Goal: Use online tool/utility: Utilize a website feature to perform a specific function

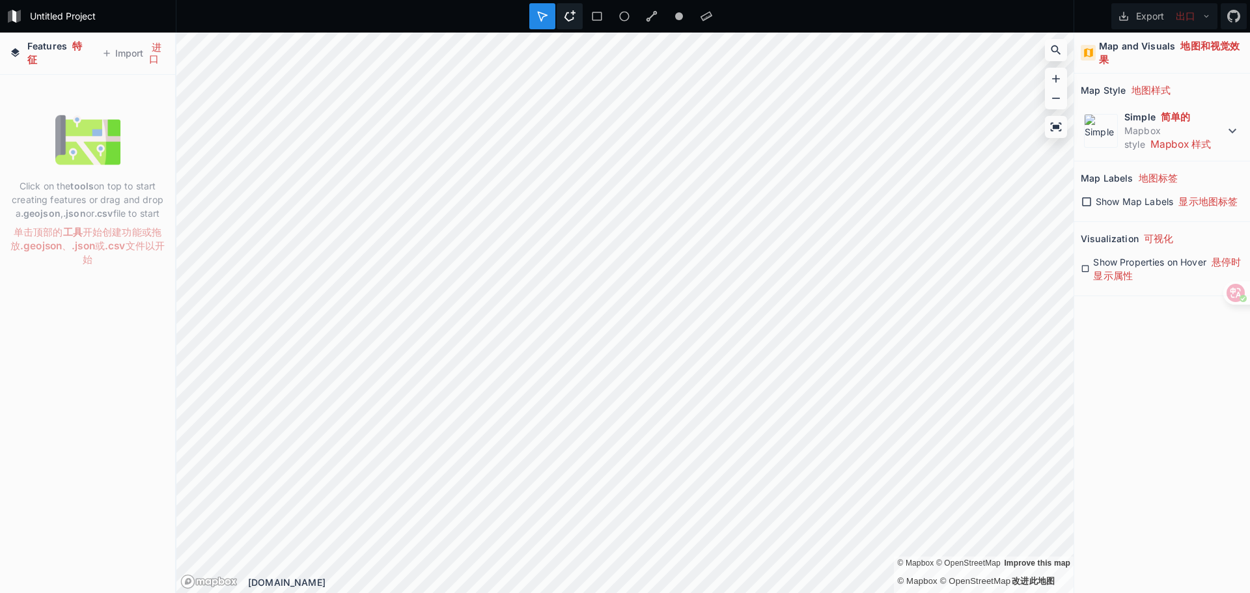
click at [571, 20] on icon at bounding box center [570, 15] width 11 height 11
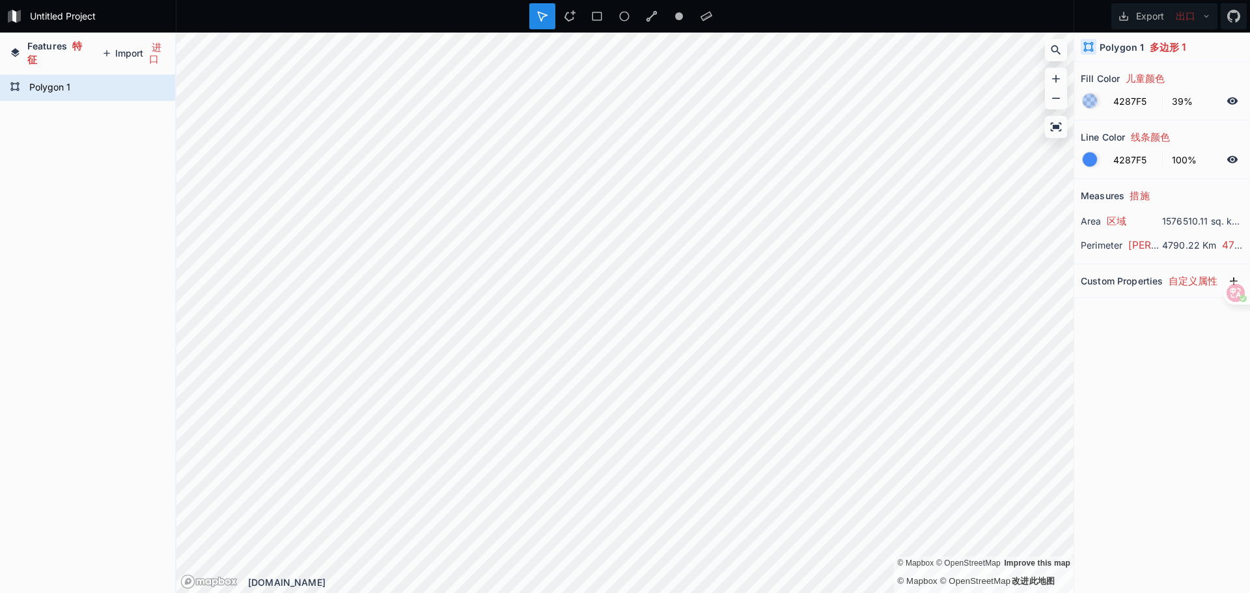
click at [134, 55] on button "Import 进口" at bounding box center [133, 53] width 77 height 32
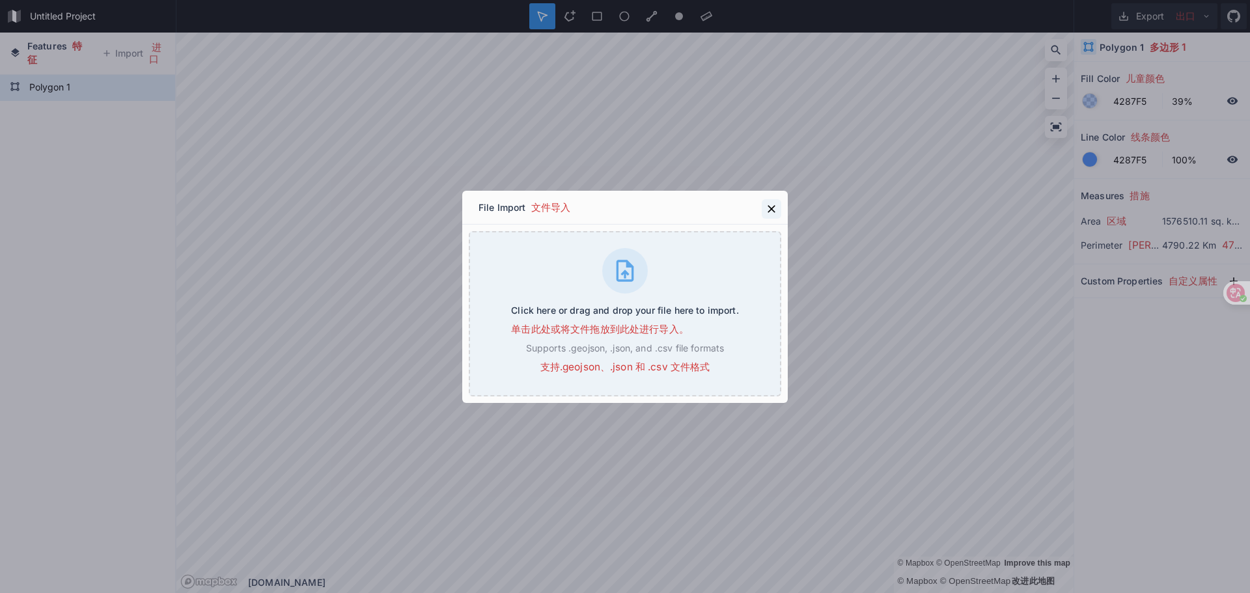
click at [770, 206] on icon at bounding box center [771, 208] width 13 height 13
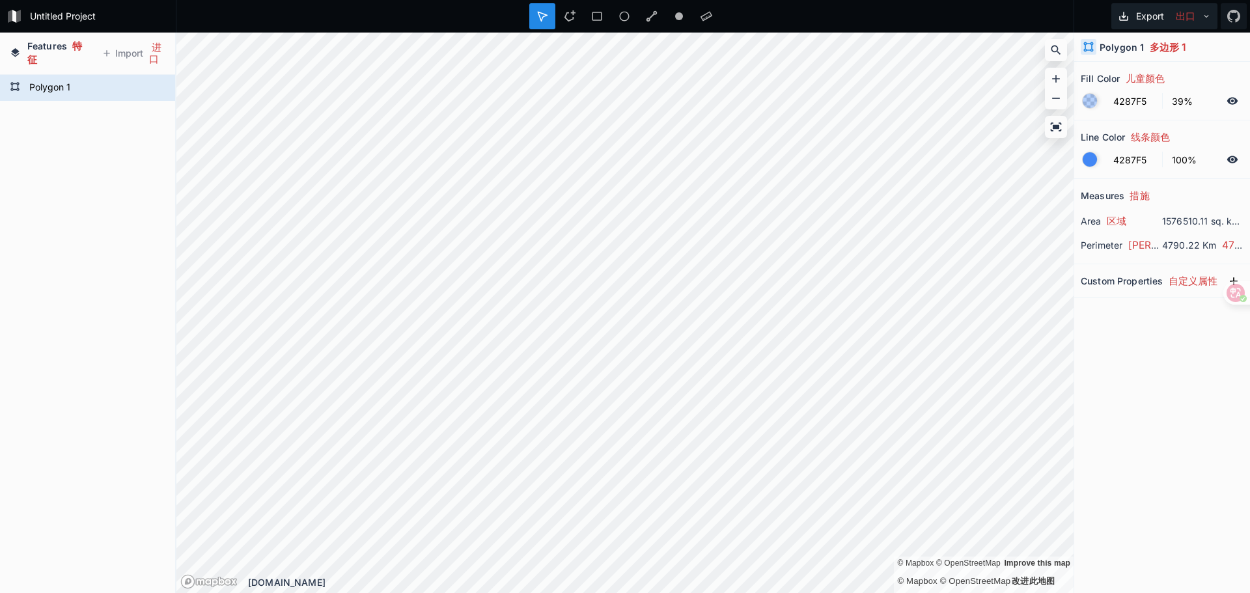
click at [1163, 15] on button "Export 出口" at bounding box center [1164, 16] width 106 height 26
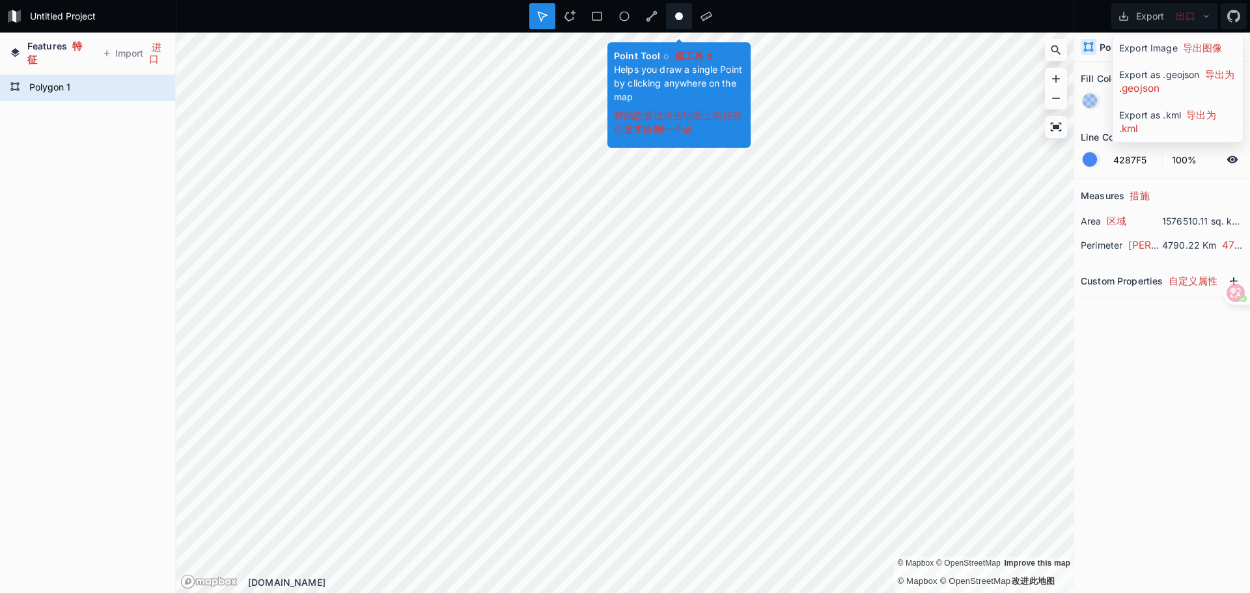
click at [678, 12] on icon at bounding box center [679, 16] width 12 height 12
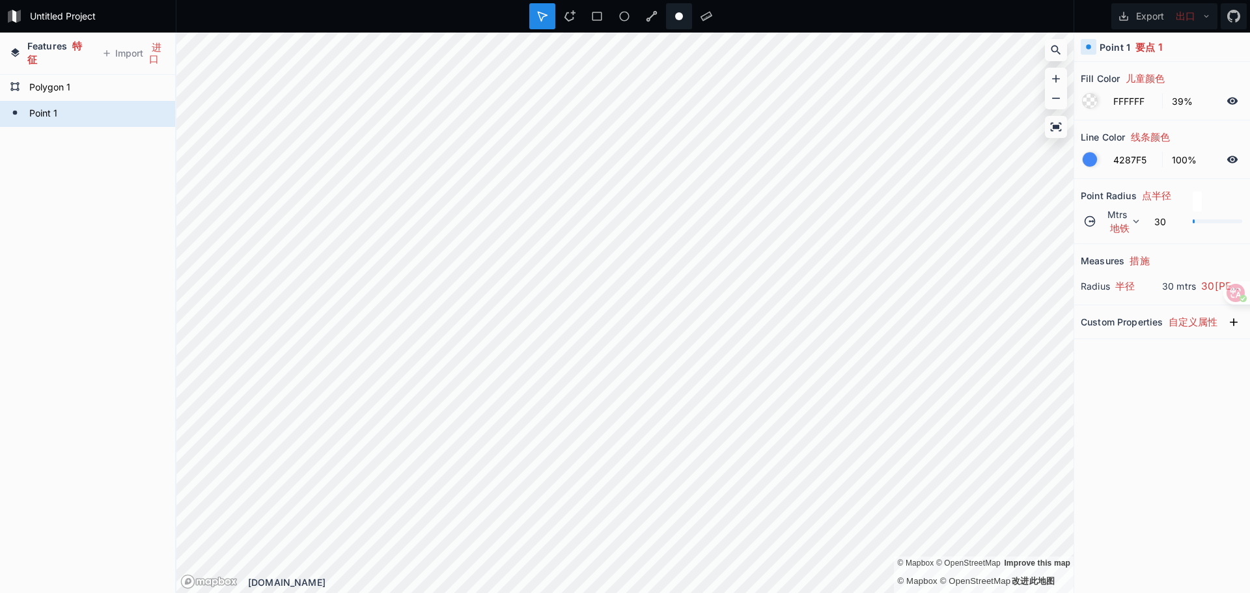
click at [677, 10] on div at bounding box center [679, 16] width 26 height 26
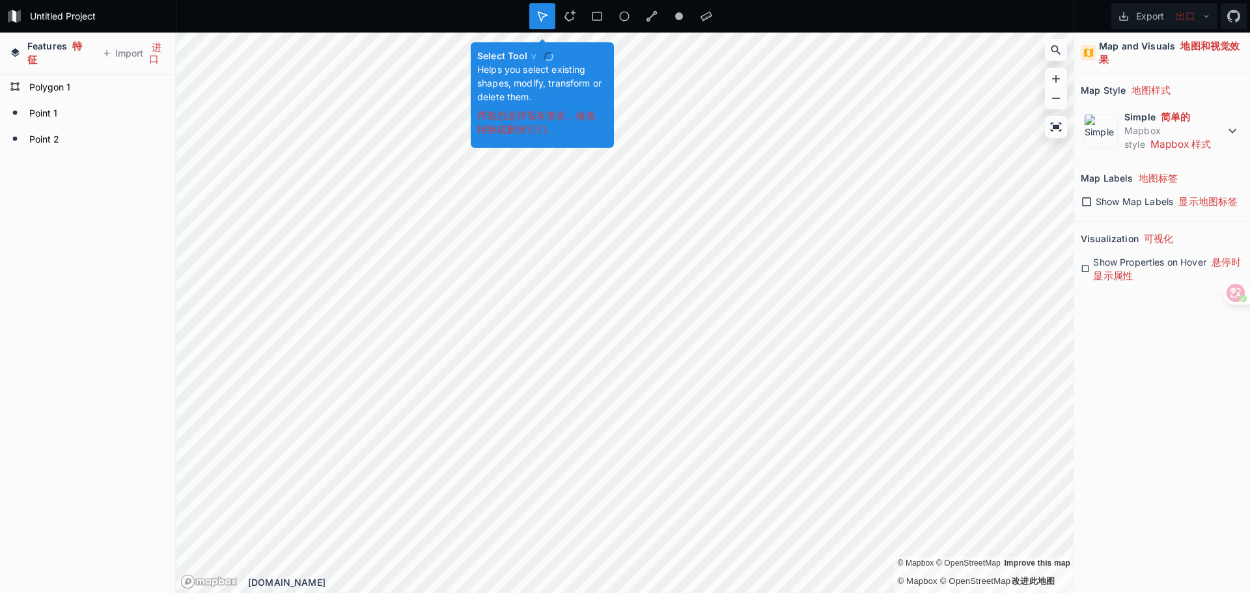
click at [542, 20] on icon at bounding box center [543, 16] width 12 height 12
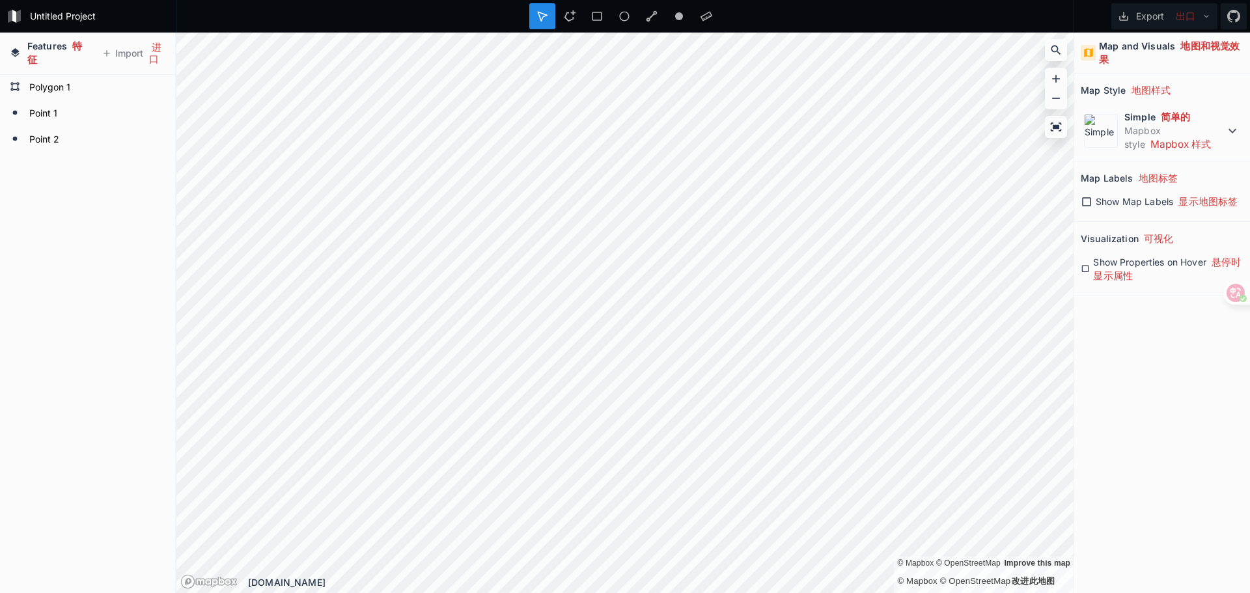
click at [549, 18] on div at bounding box center [542, 16] width 26 height 26
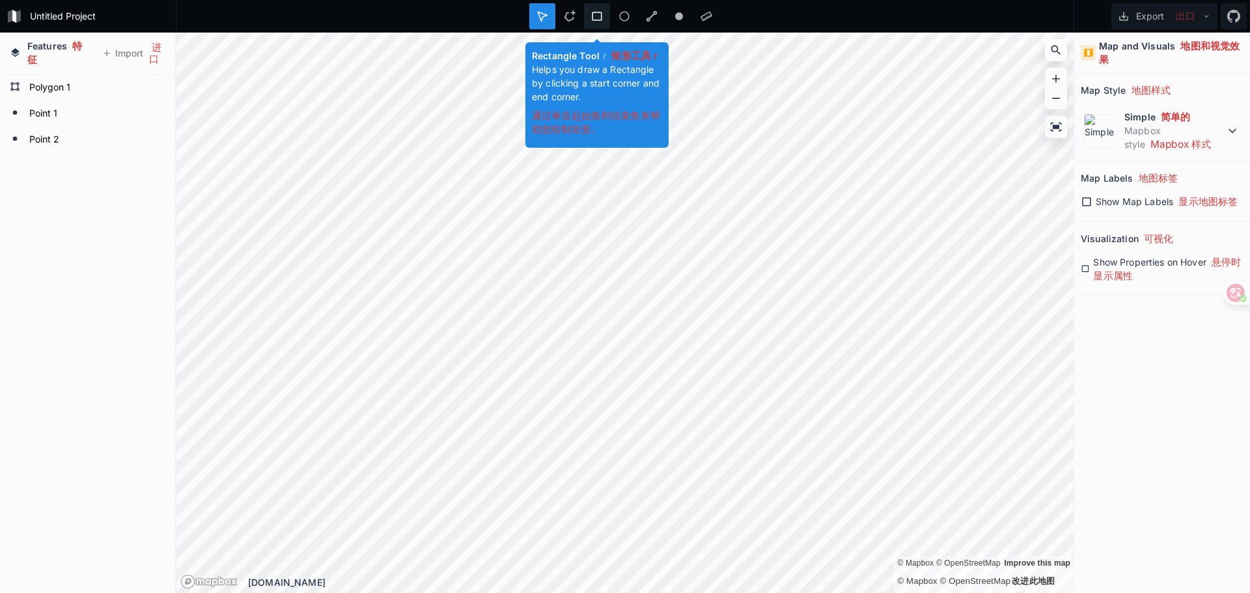
click at [594, 14] on icon at bounding box center [597, 16] width 12 height 12
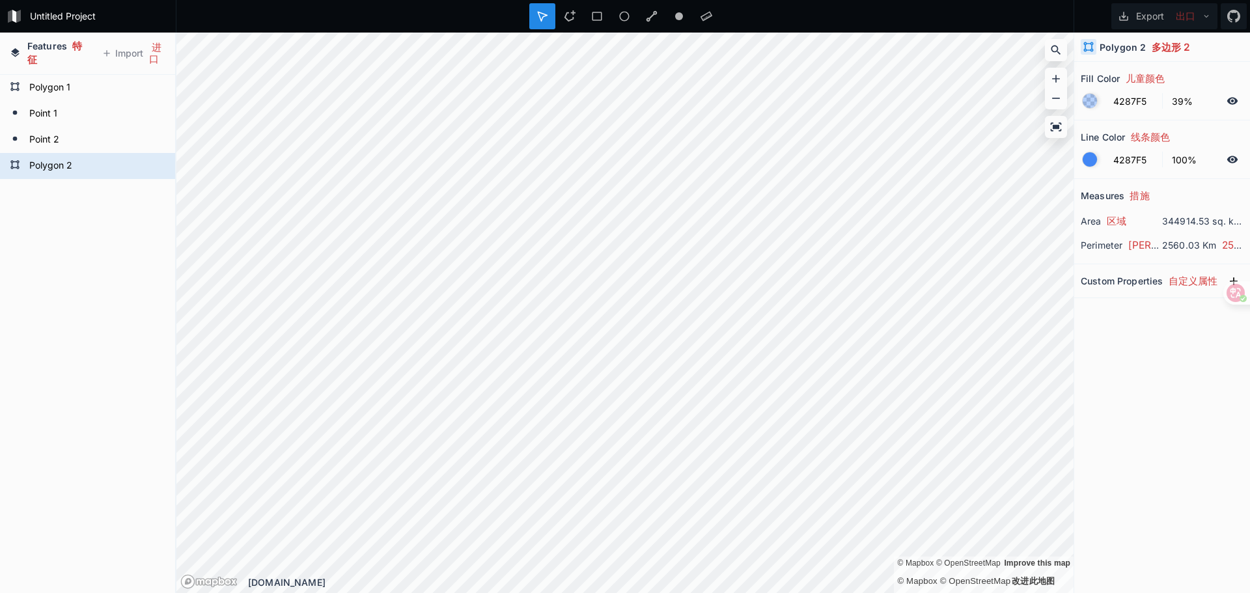
click at [1087, 159] on div at bounding box center [1090, 159] width 14 height 14
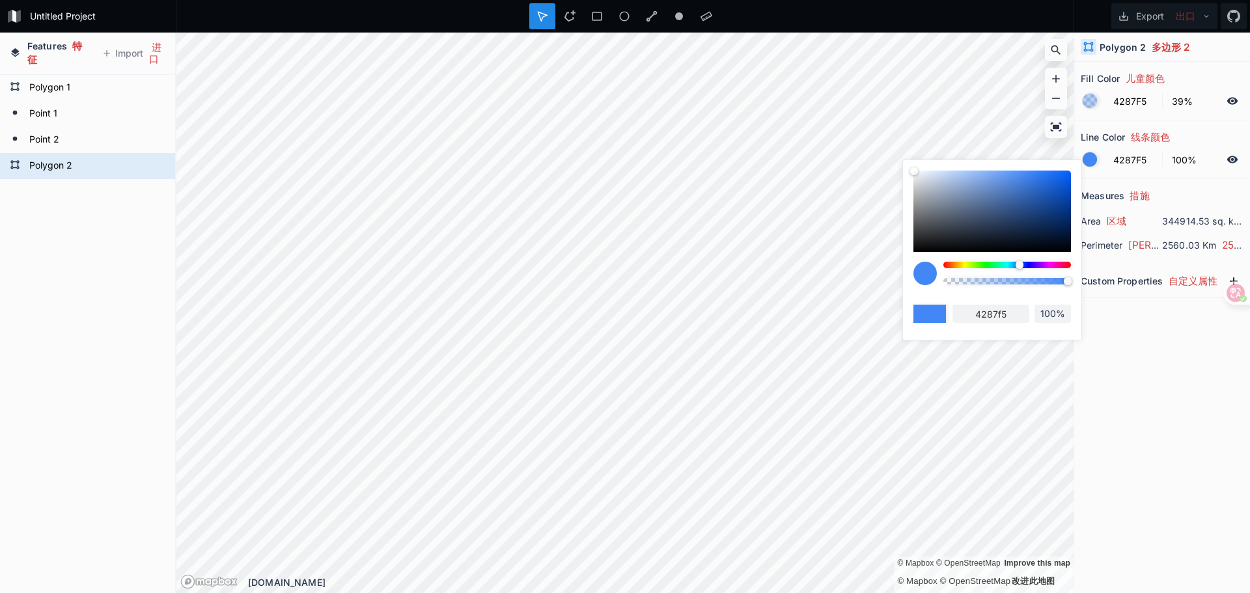
drag, startPoint x: 1019, startPoint y: 230, endPoint x: 1023, endPoint y: 238, distance: 8.7
click at [1015, 229] on div at bounding box center [992, 211] width 158 height 81
type input "1B2D4A"
type input "1b2d4a"
type input "401B4A"
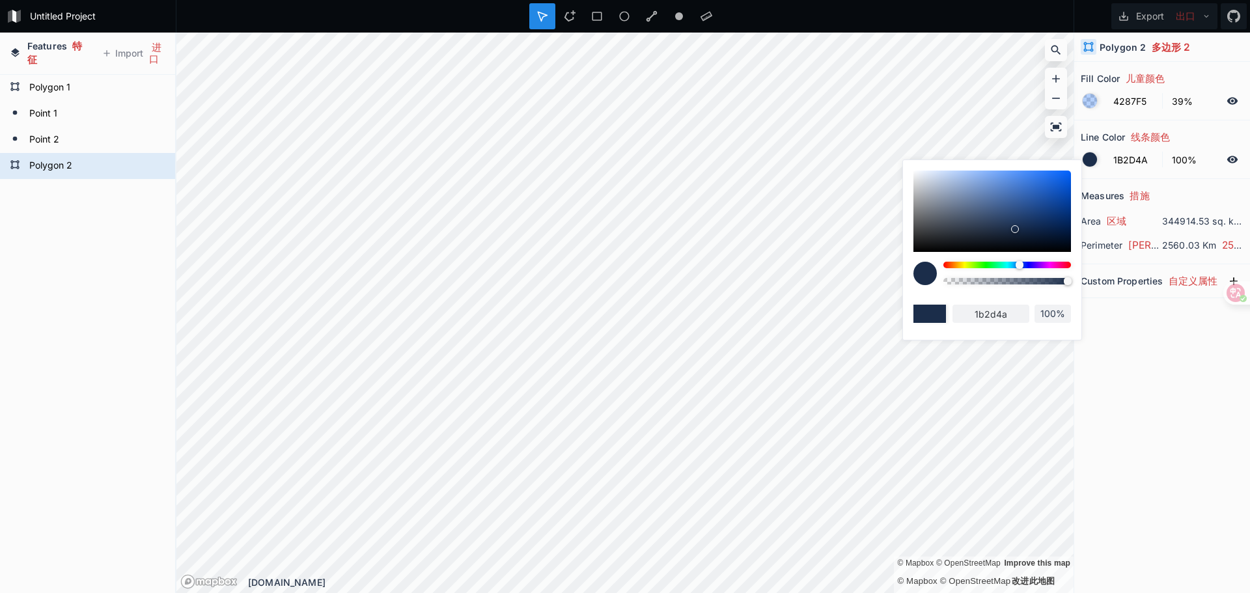
type input "401b4a"
type input "471B4A"
type input "471b4a"
type input "4A1B45"
type input "4a1b45"
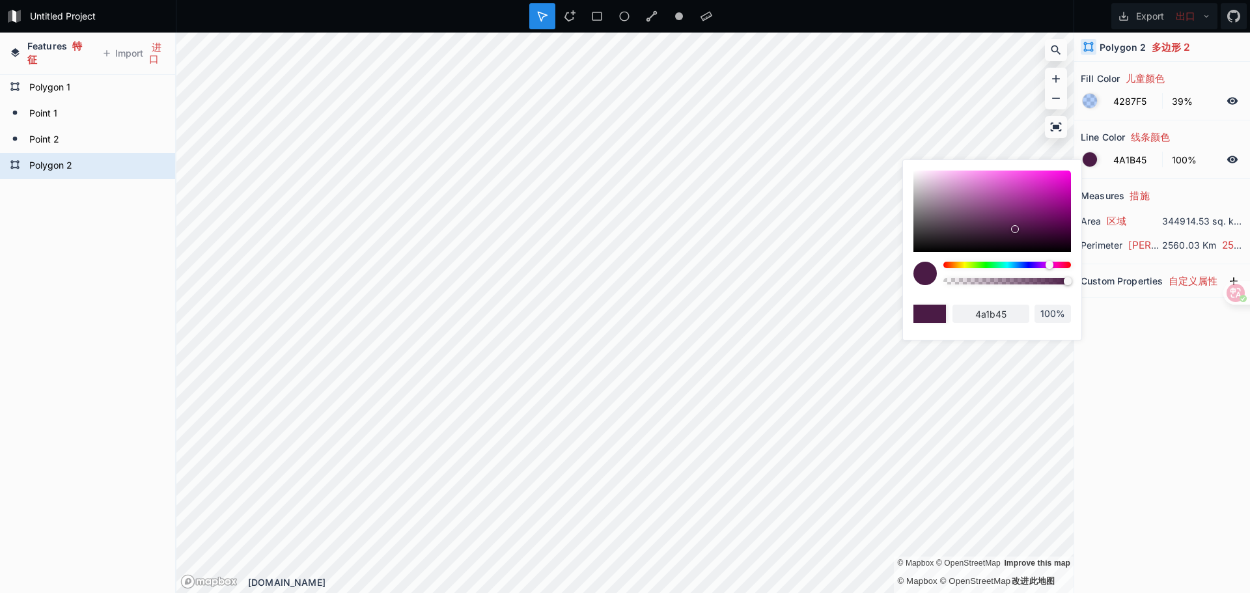
type input "4A1B44"
type input "4a1b44"
type input "4A1B42"
type input "4a1b42"
type input "4A1B40"
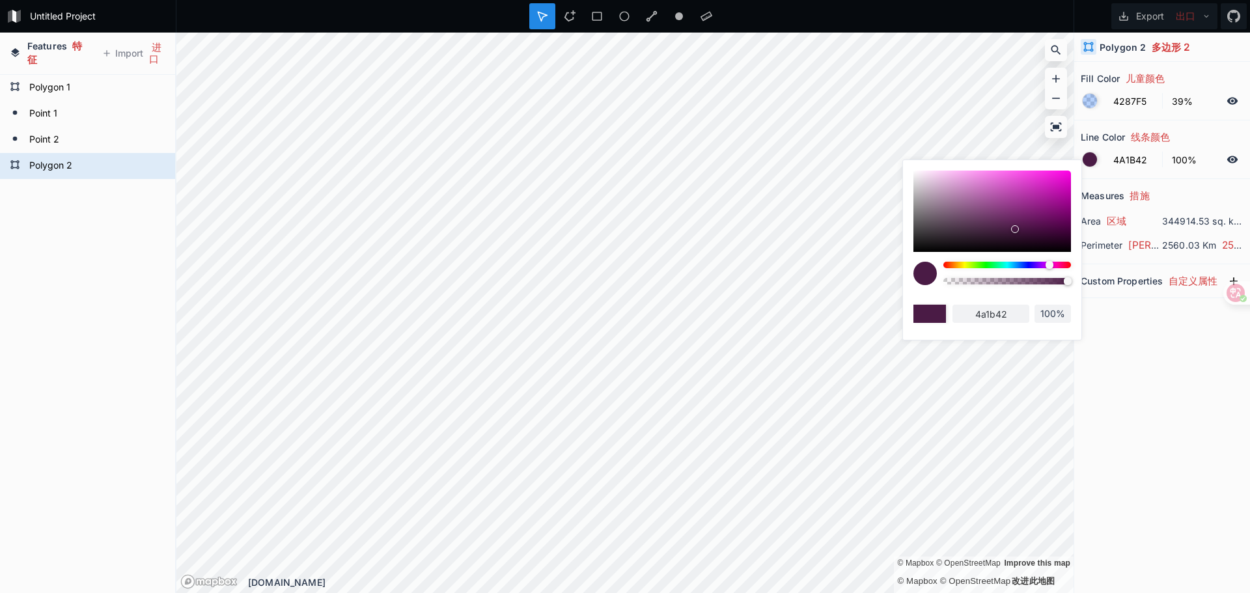
type input "4a1b40"
type input "4A1B3E"
type input "4a1b3e"
type input "4A1B3D"
type input "4a1b3d"
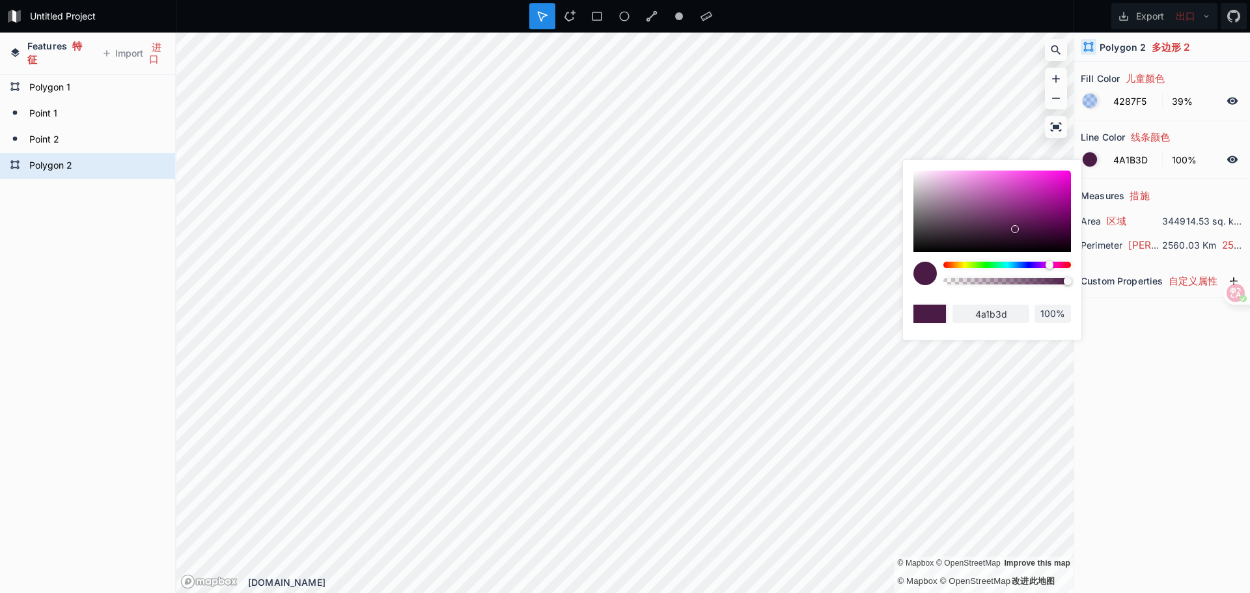
type input "4A1B3B"
type input "4a1b3b"
type input "4A1B39"
type input "4a1b39"
type input "4A1B38"
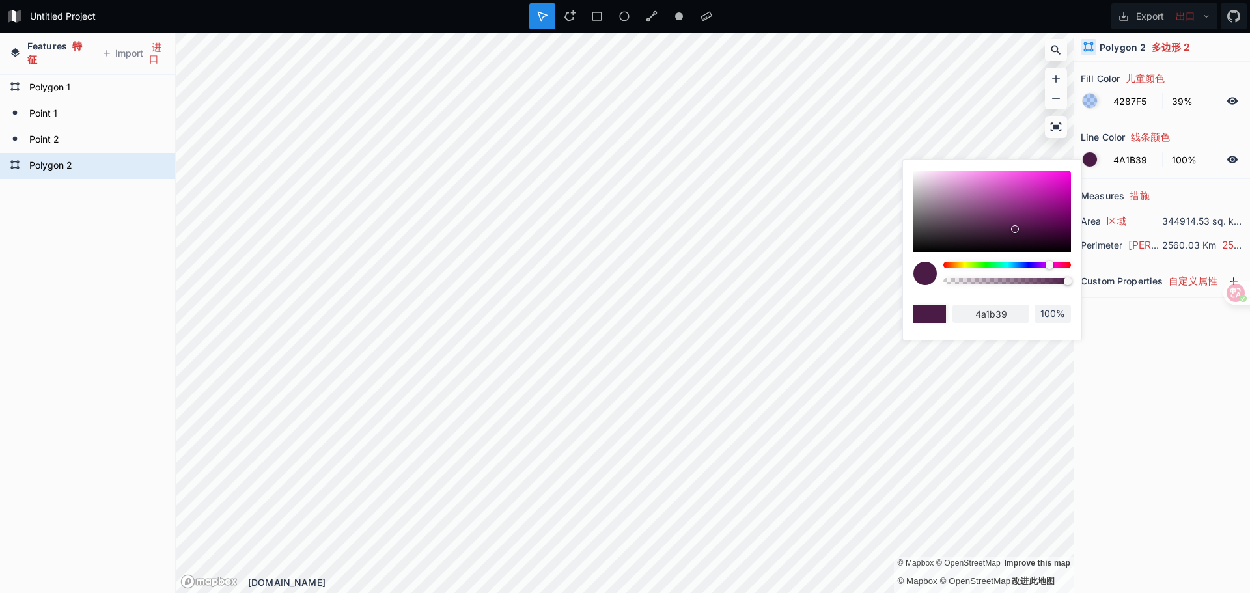
type input "4a1b38"
drag, startPoint x: 1043, startPoint y: 266, endPoint x: 1055, endPoint y: 267, distance: 12.4
click at [1055, 267] on div at bounding box center [1007, 265] width 128 height 7
drag, startPoint x: 1037, startPoint y: 208, endPoint x: 1046, endPoint y: 188, distance: 22.5
click at [1046, 188] on div at bounding box center [992, 211] width 158 height 81
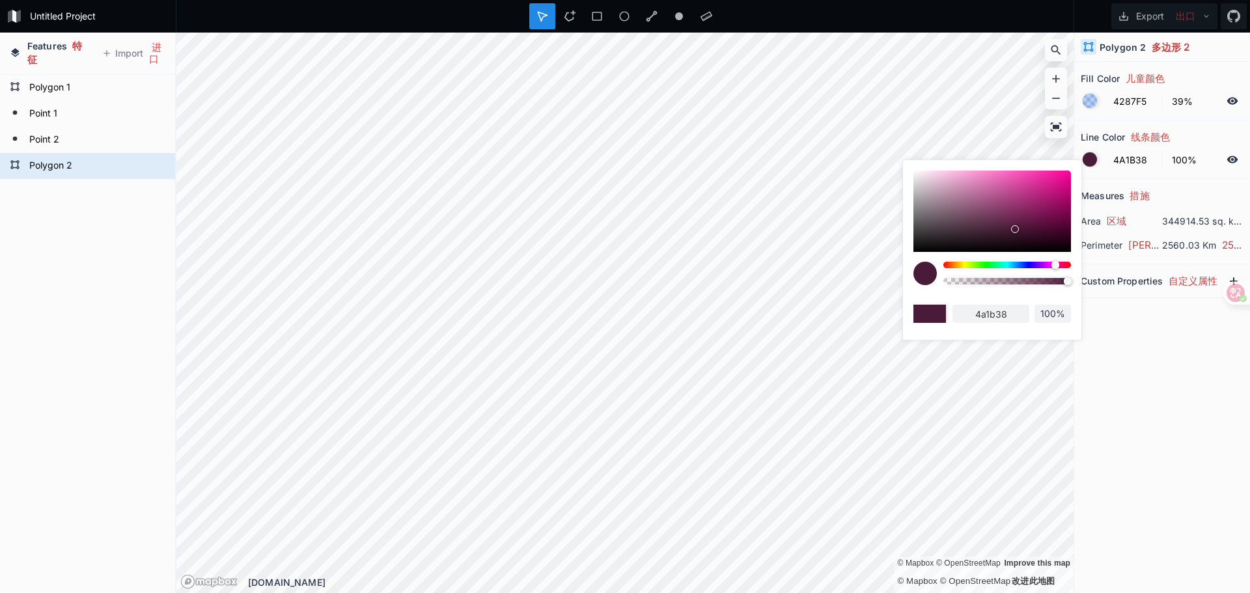
type input "C92089"
type input "c92089"
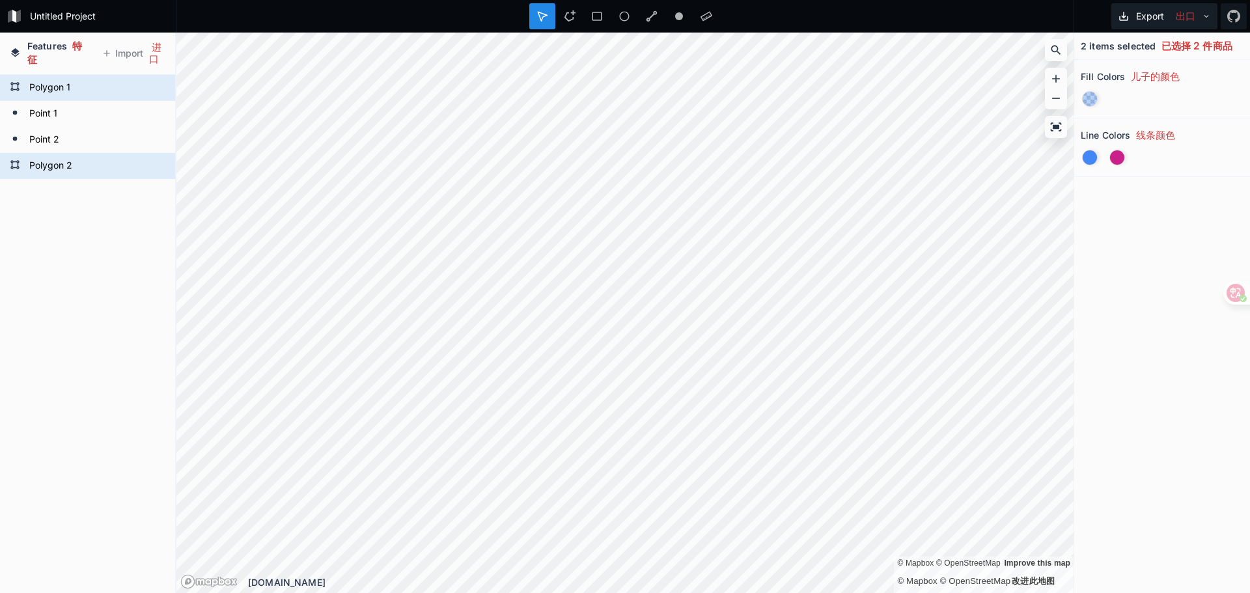
click at [1176, 16] on font "出口" at bounding box center [1186, 17] width 20 height 14
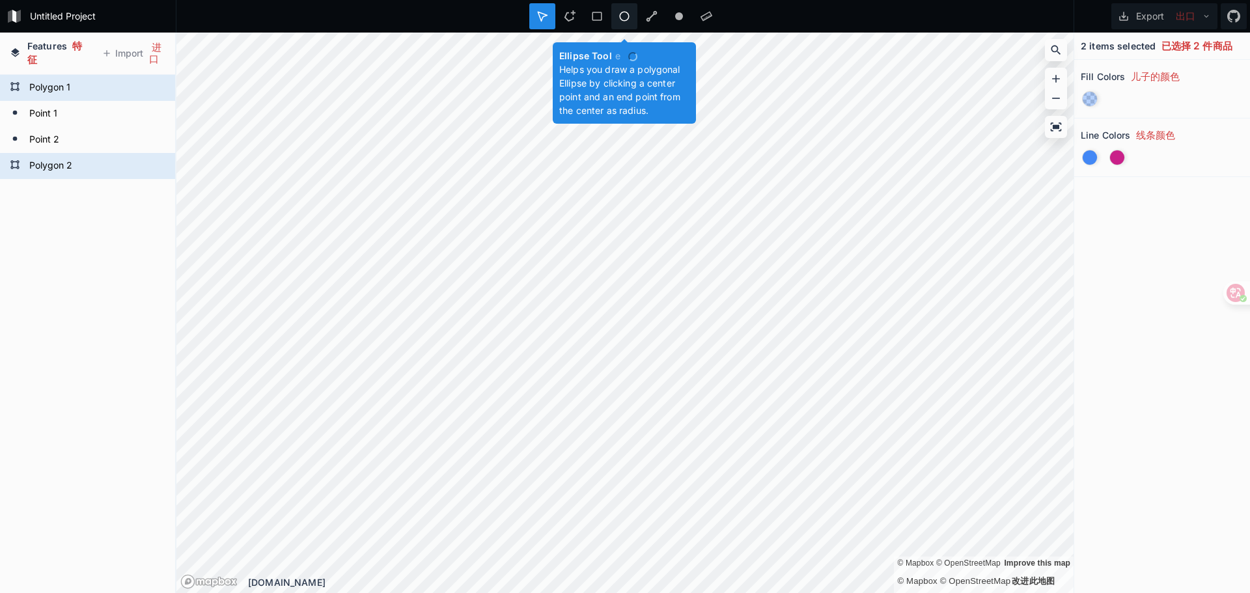
click at [624, 12] on icon at bounding box center [625, 17] width 10 height 10
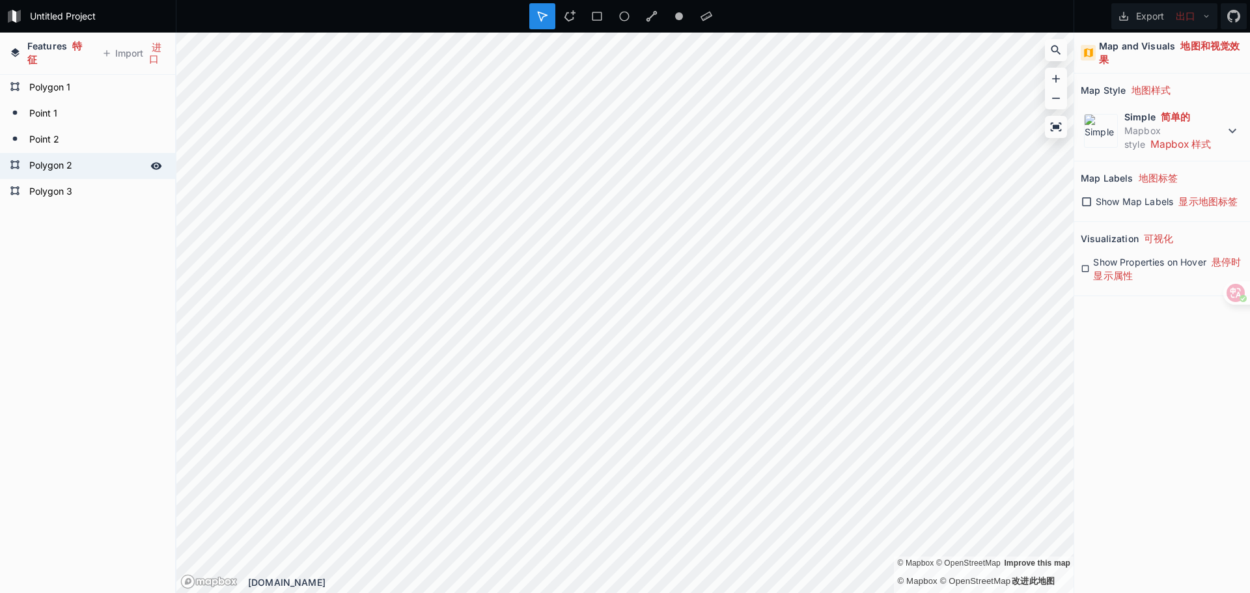
click at [77, 172] on form "Polygon 2" at bounding box center [86, 166] width 122 height 20
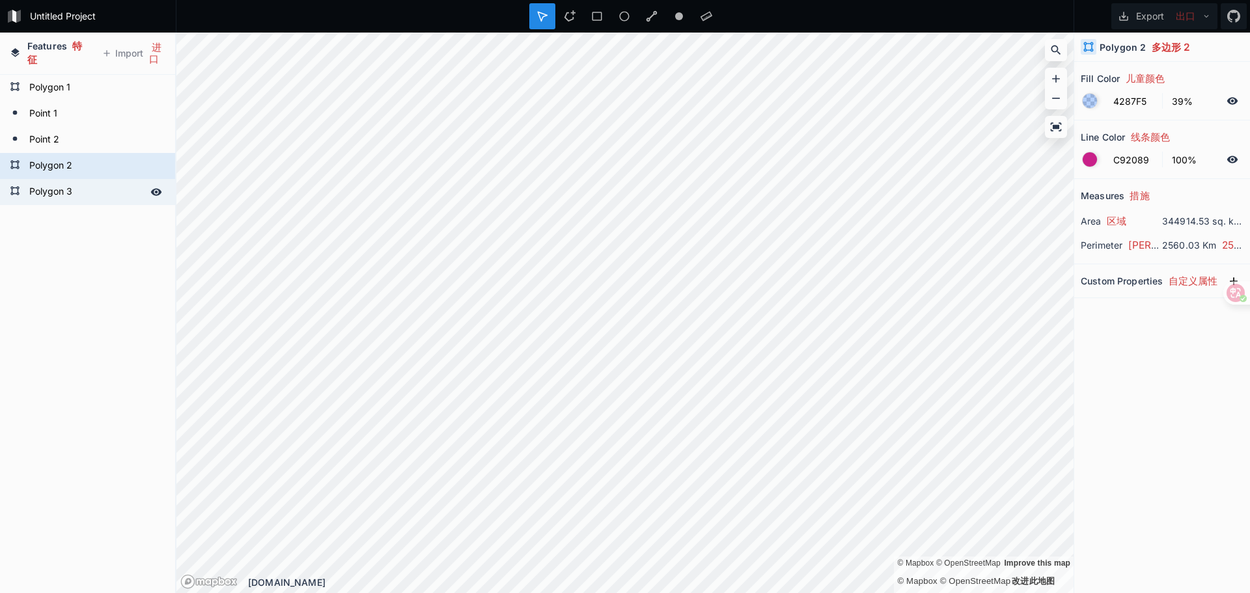
click at [83, 199] on form "Polygon 3" at bounding box center [86, 192] width 122 height 20
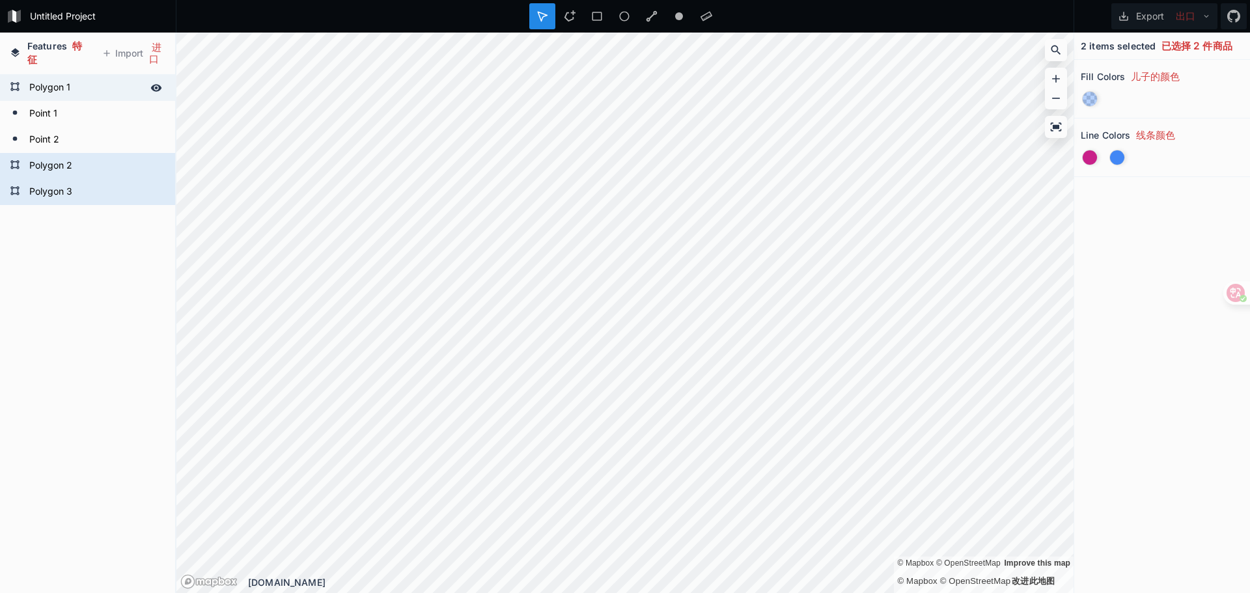
click at [96, 92] on form "Polygon 1" at bounding box center [86, 88] width 122 height 20
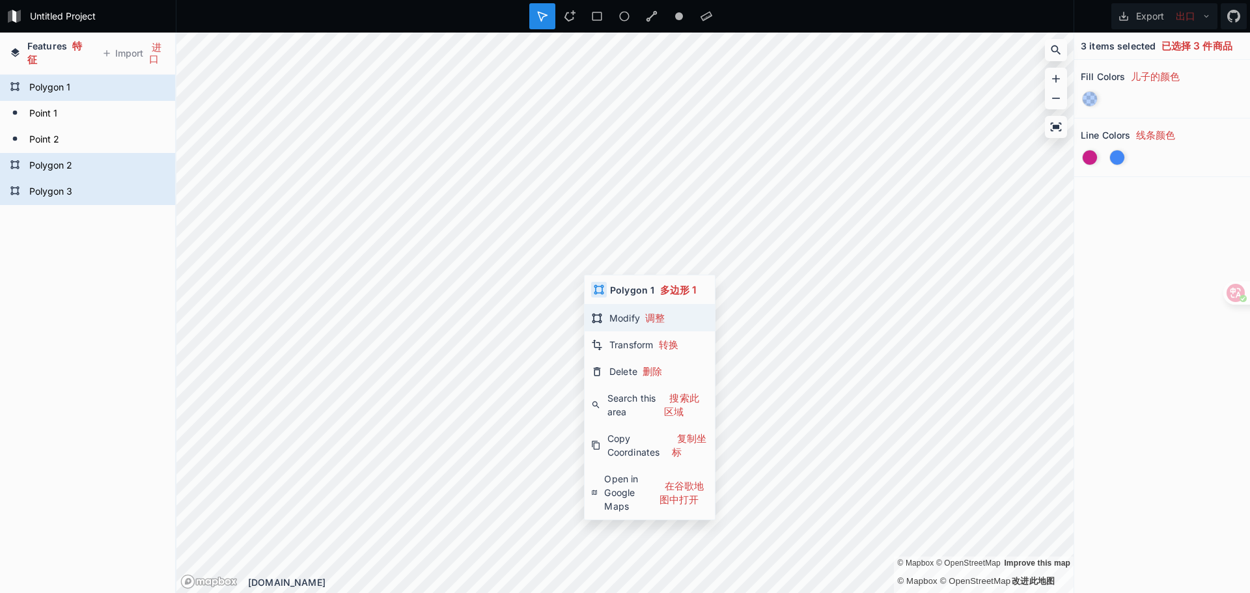
click at [664, 323] on font "调整" at bounding box center [655, 319] width 20 height 14
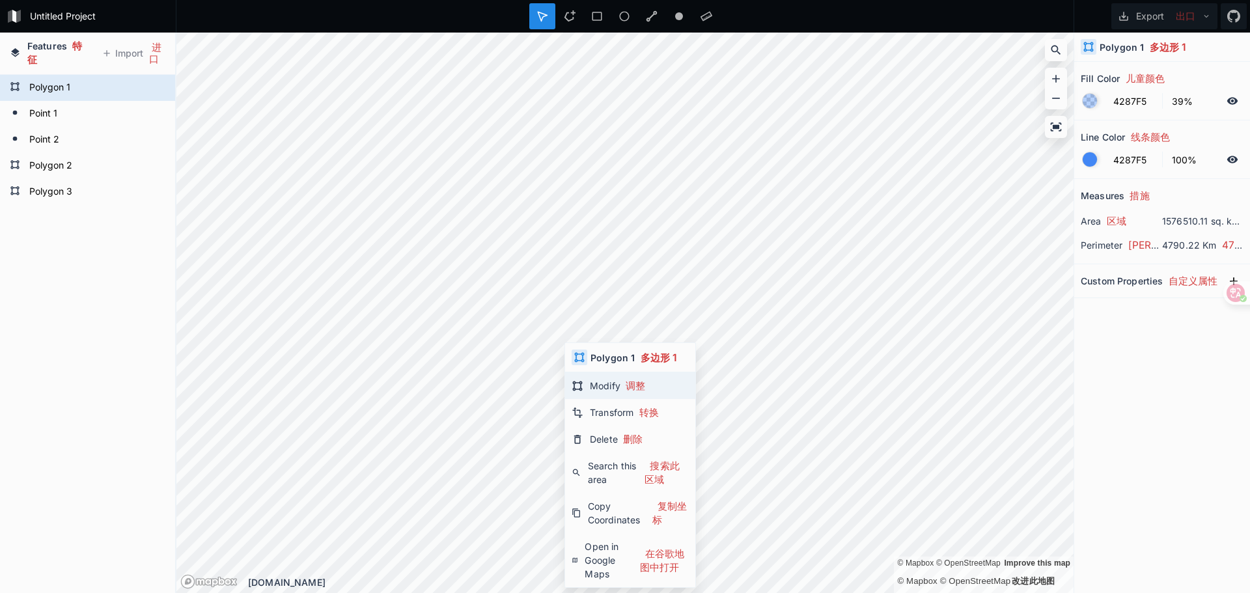
click at [600, 385] on div "Modify 调整" at bounding box center [630, 385] width 130 height 27
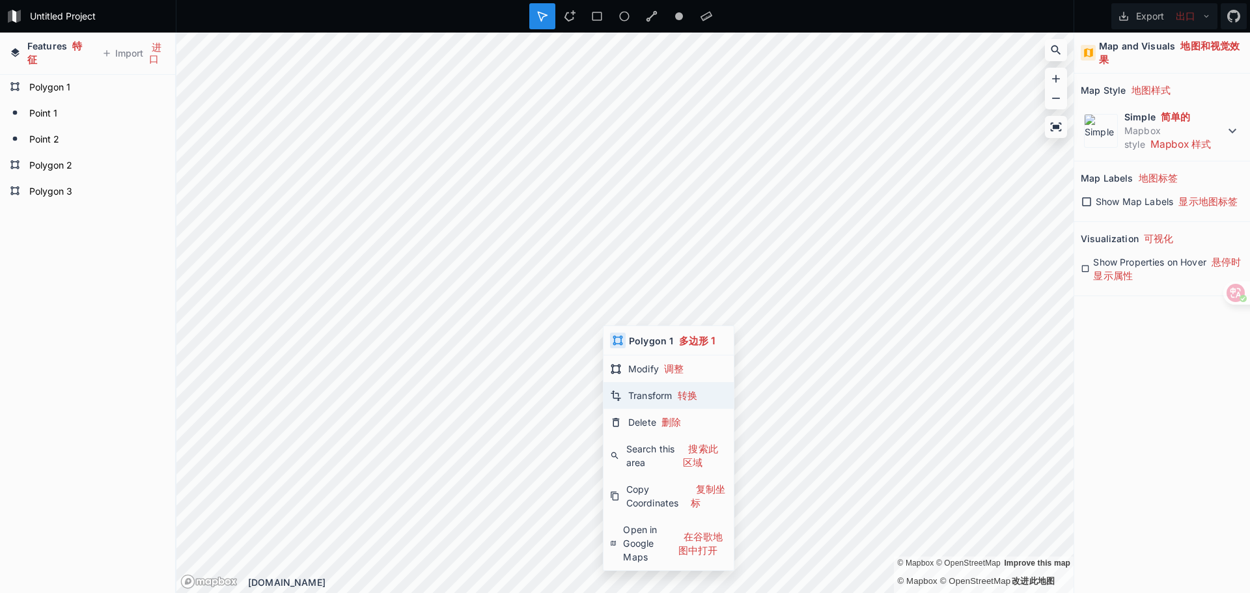
click at [641, 393] on div "Transform 转换" at bounding box center [669, 395] width 130 height 27
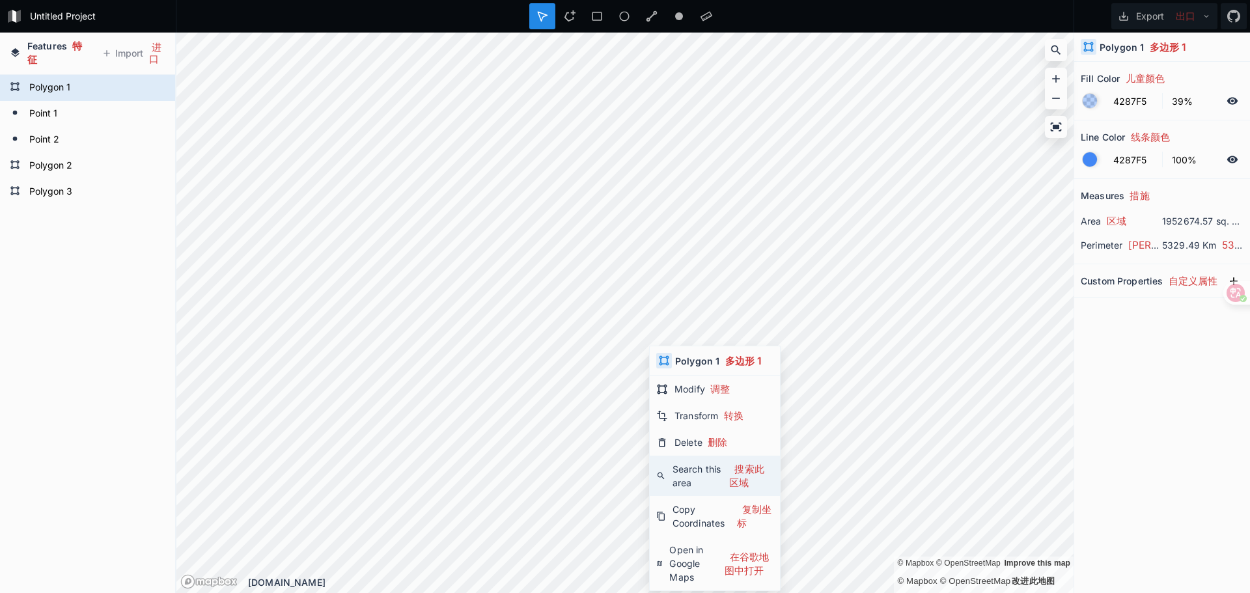
click at [716, 478] on div "Search this area 搜索此区域" at bounding box center [715, 476] width 130 height 40
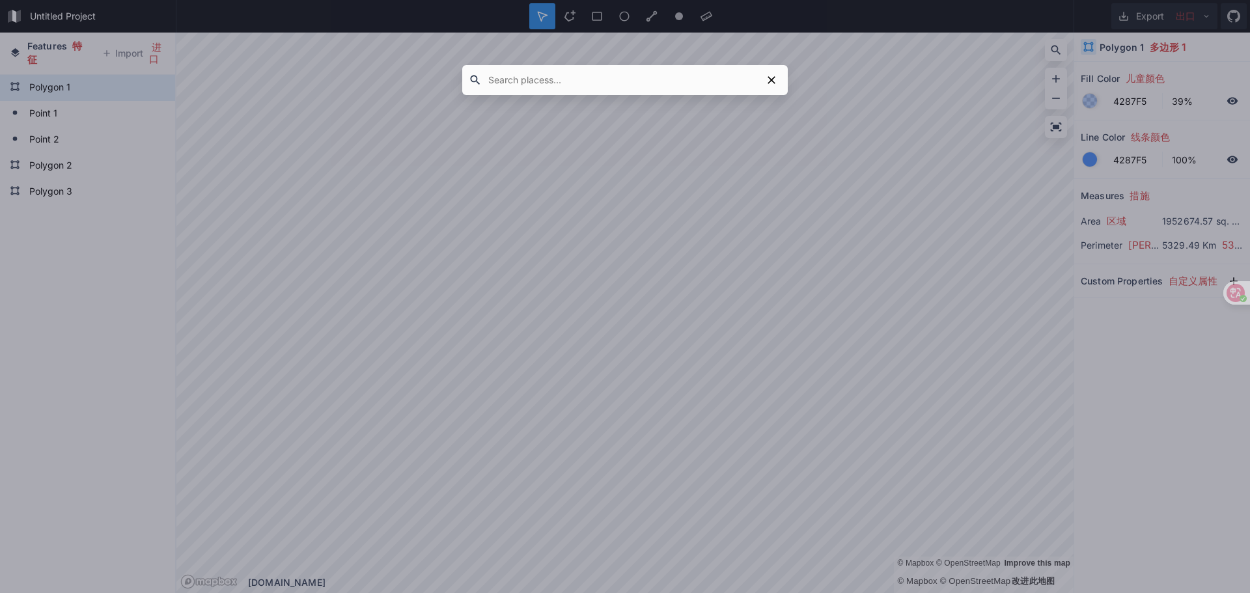
click at [615, 89] on input "text" at bounding box center [622, 79] width 280 height 23
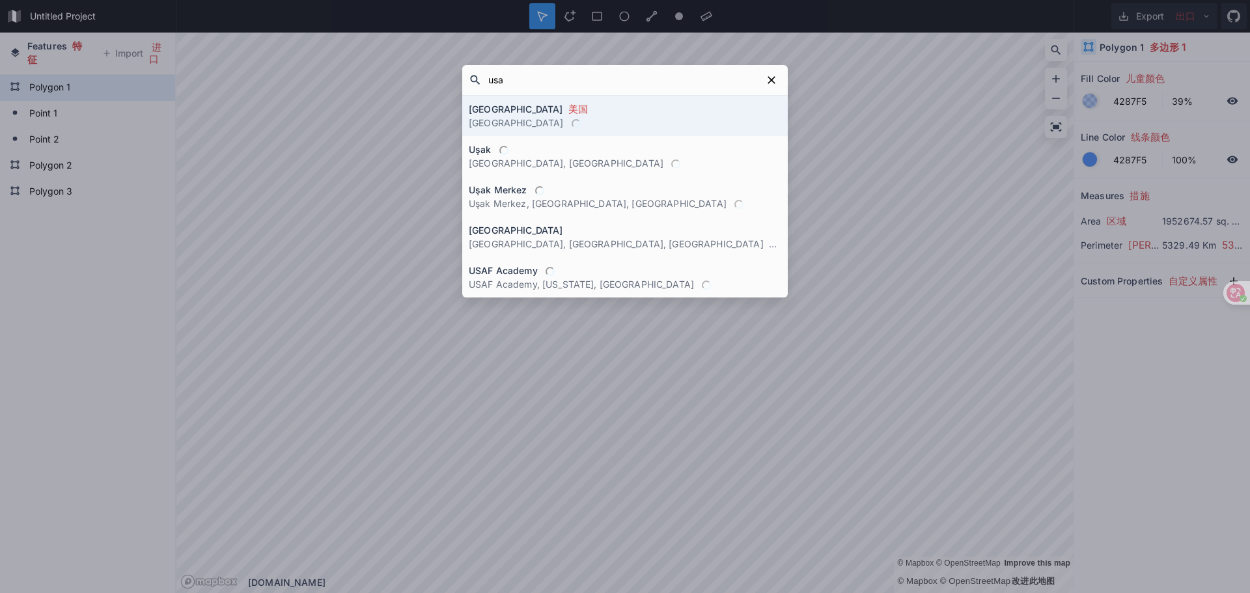
type input "usa"
click at [568, 116] on p "[GEOGRAPHIC_DATA]" at bounding box center [625, 123] width 313 height 14
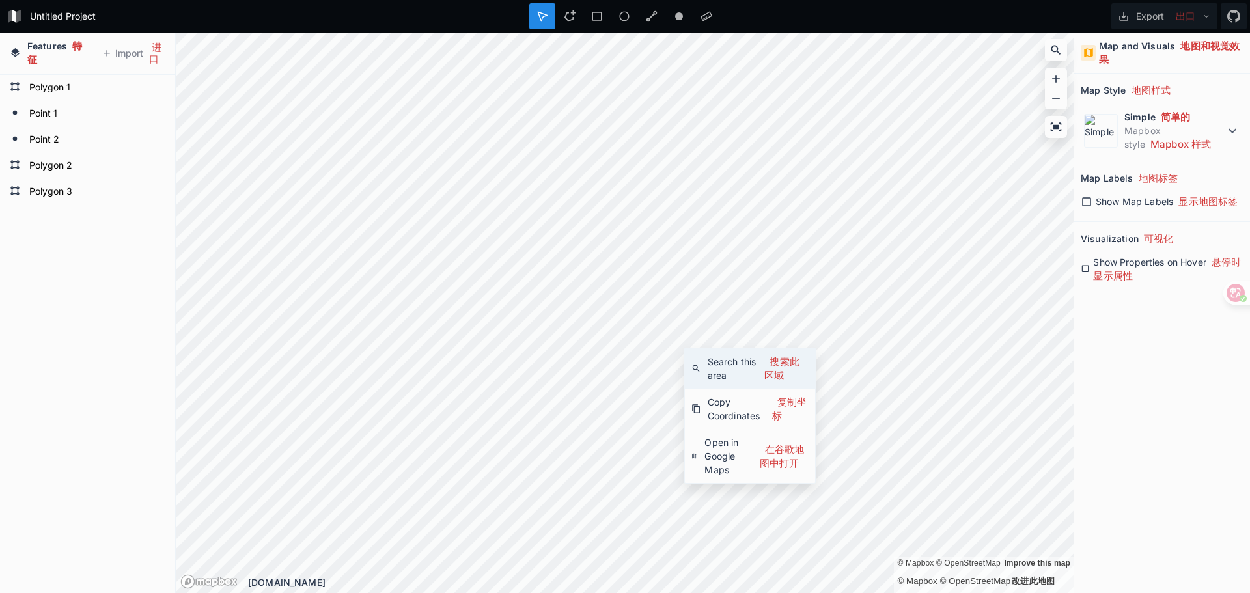
click at [751, 374] on div "Search this area 搜索此区域" at bounding box center [750, 368] width 130 height 40
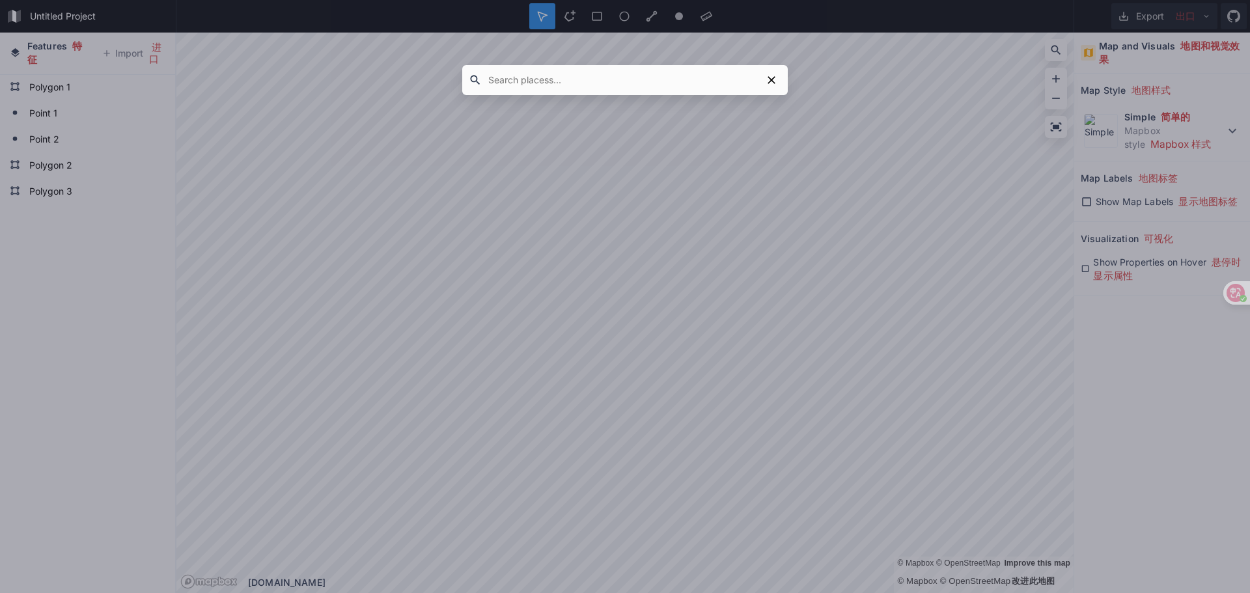
click at [586, 76] on input "text" at bounding box center [622, 79] width 280 height 23
type input "usa"
click button "submit" at bounding box center [0, 0] width 0 height 0
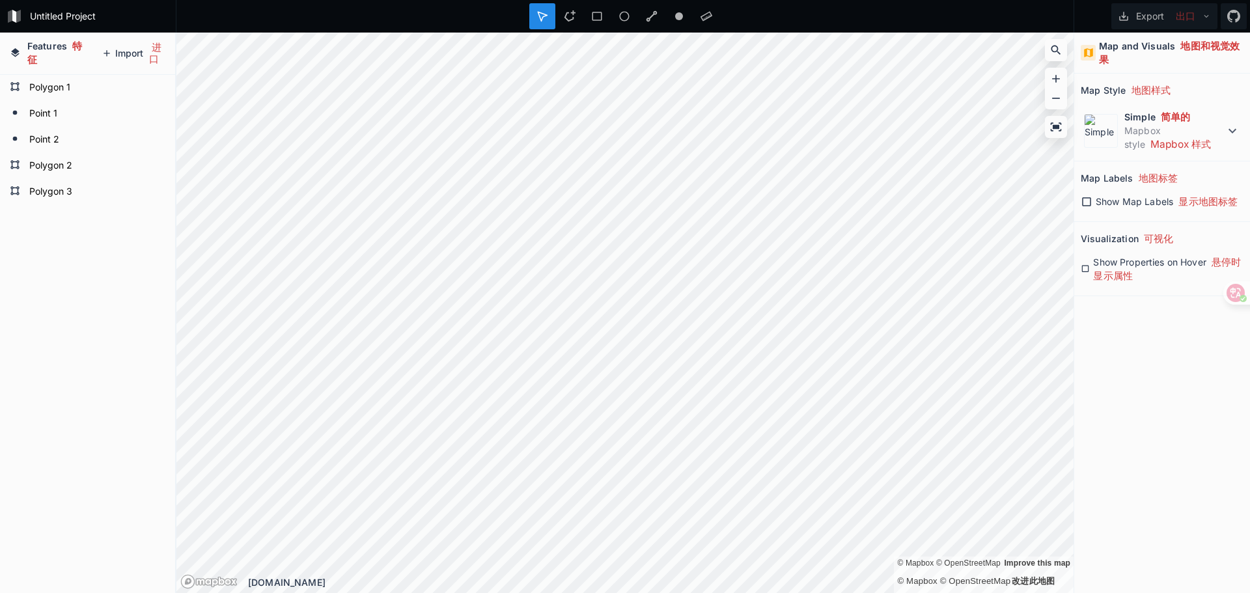
click at [133, 57] on button "Import 进口" at bounding box center [133, 53] width 77 height 32
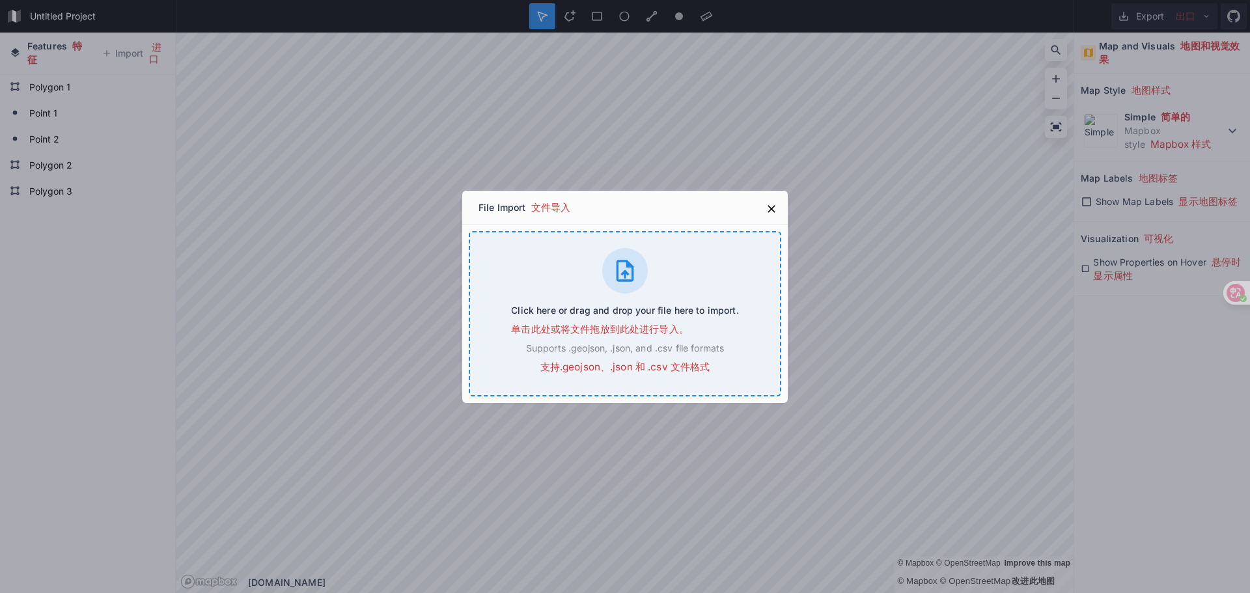
click at [625, 294] on div "Click here or drag and drop your file here to import. 单击此处或将文件拖放到此处进行导入。 Suppor…" at bounding box center [625, 313] width 313 height 165
click at [772, 205] on icon at bounding box center [771, 208] width 13 height 13
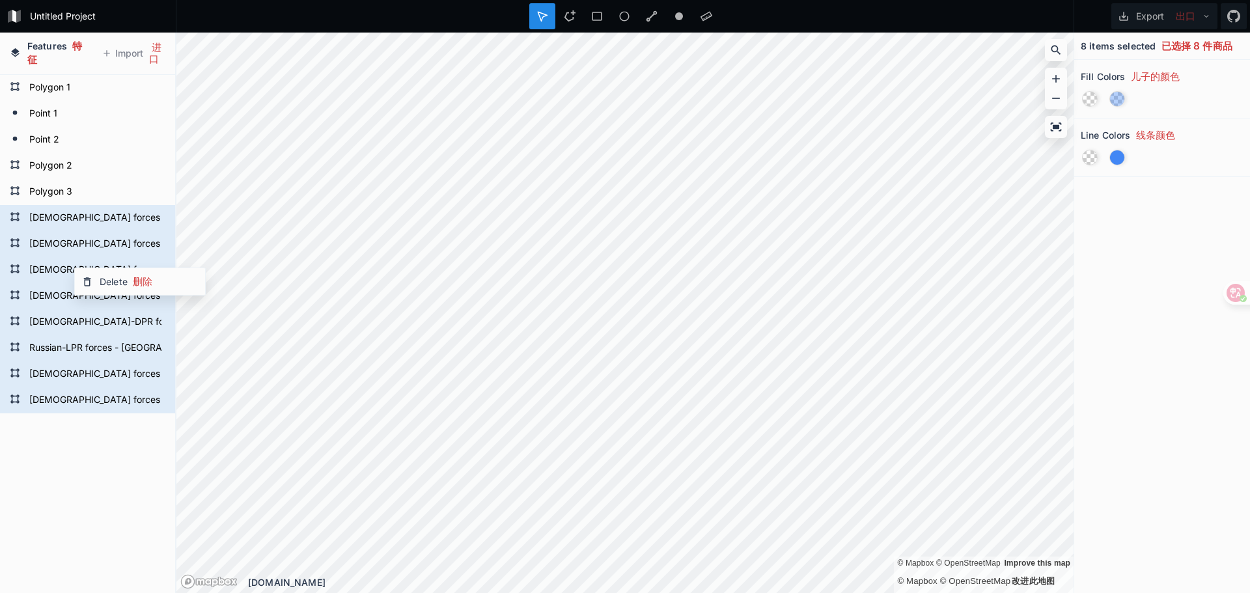
drag, startPoint x: 59, startPoint y: 481, endPoint x: 59, endPoint y: 445, distance: 36.5
click at [57, 481] on div "[DEMOGRAPHIC_DATA] forces - UAF [DEMOGRAPHIC_DATA] forces - UAF Russian-LPR for…" at bounding box center [87, 342] width 175 height 534
click at [68, 391] on form "[DEMOGRAPHIC_DATA] forces - UAF" at bounding box center [86, 401] width 122 height 20
